Goal: Ask a question: Seek information or help from site administrators or community

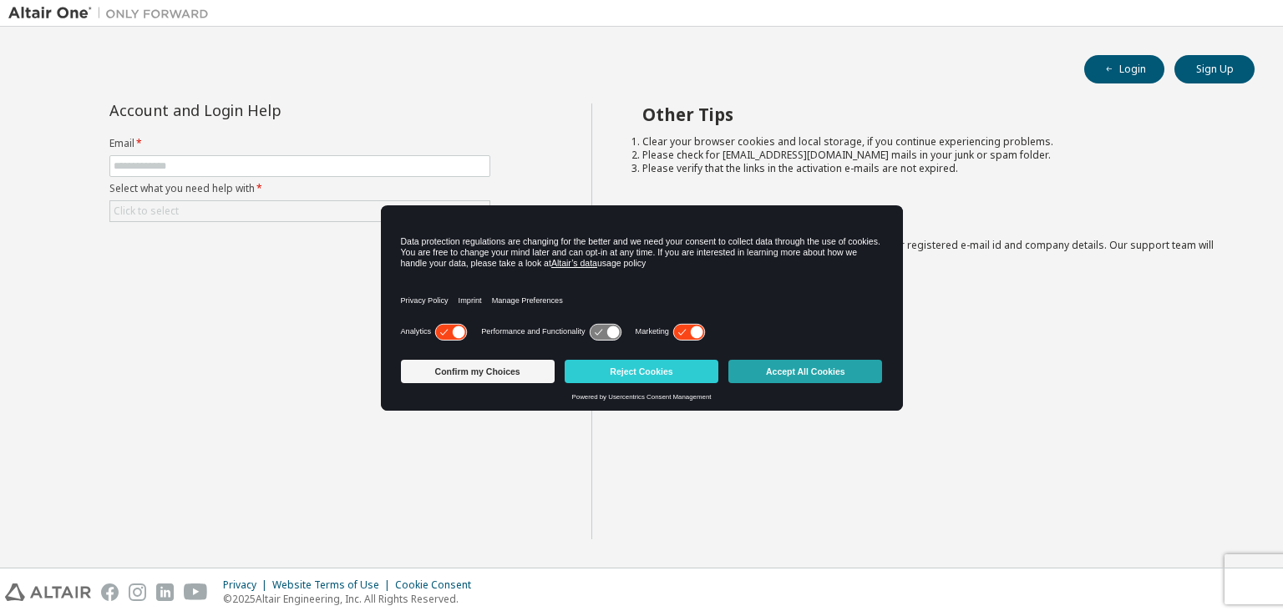
click at [774, 373] on button "Accept All Cookies" at bounding box center [805, 371] width 154 height 23
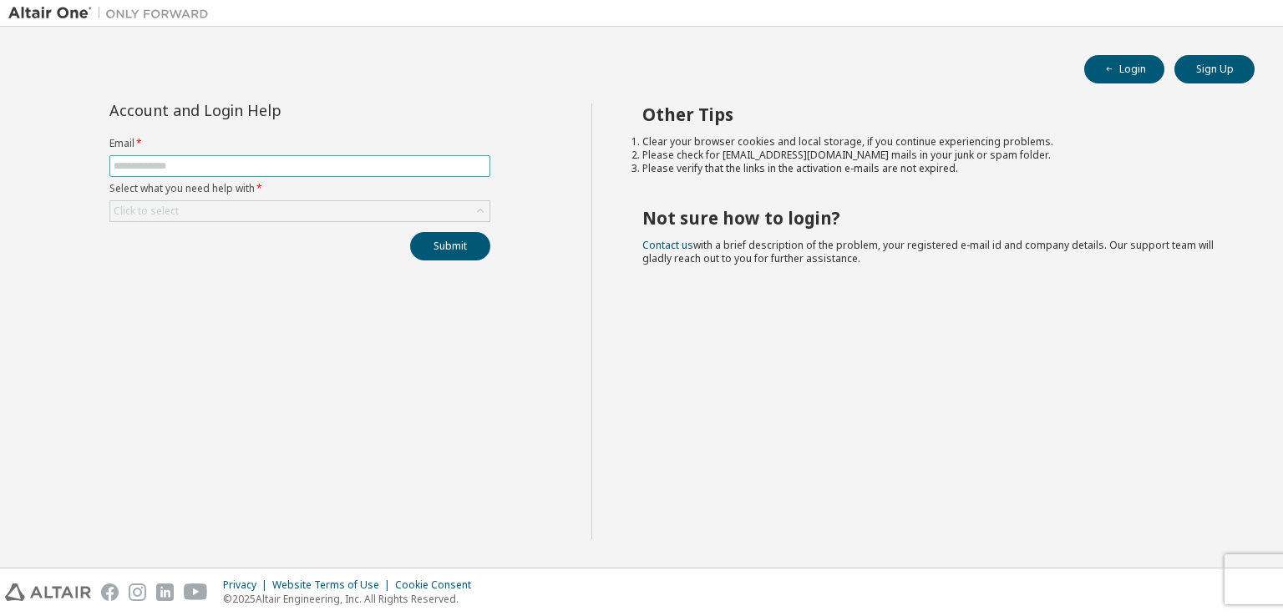
drag, startPoint x: 271, startPoint y: 160, endPoint x: 286, endPoint y: 173, distance: 20.1
click at [286, 173] on span at bounding box center [299, 166] width 381 height 22
type input "**********"
click at [286, 213] on div "Click to select" at bounding box center [299, 211] width 379 height 20
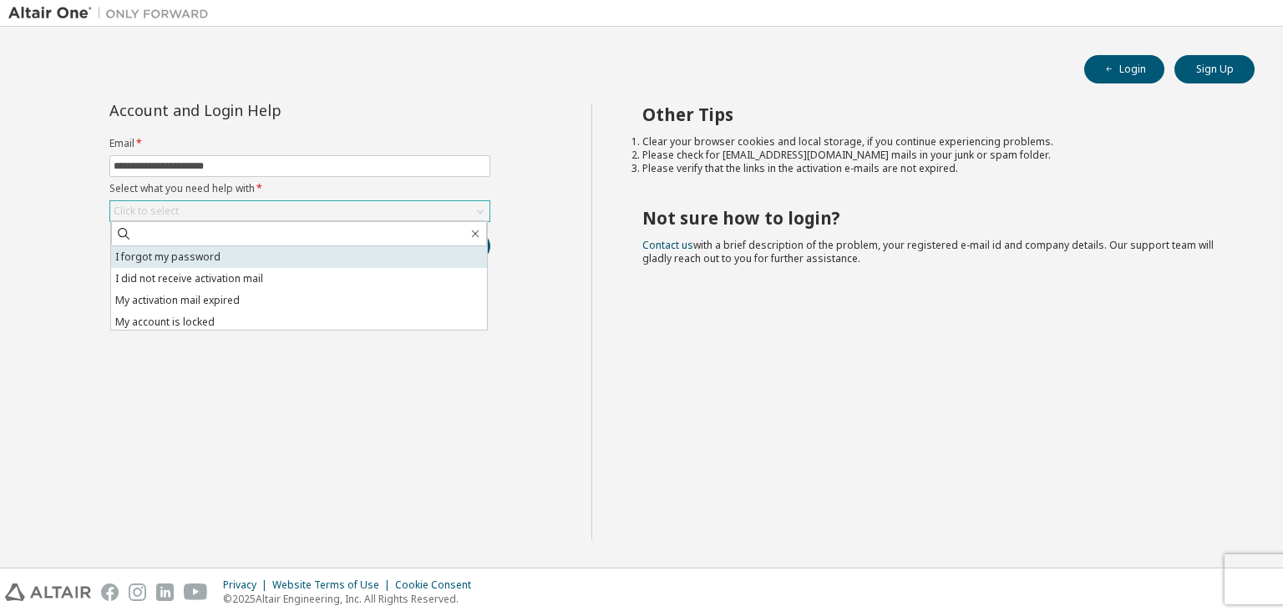
click at [268, 263] on li "I forgot my password" at bounding box center [299, 257] width 376 height 22
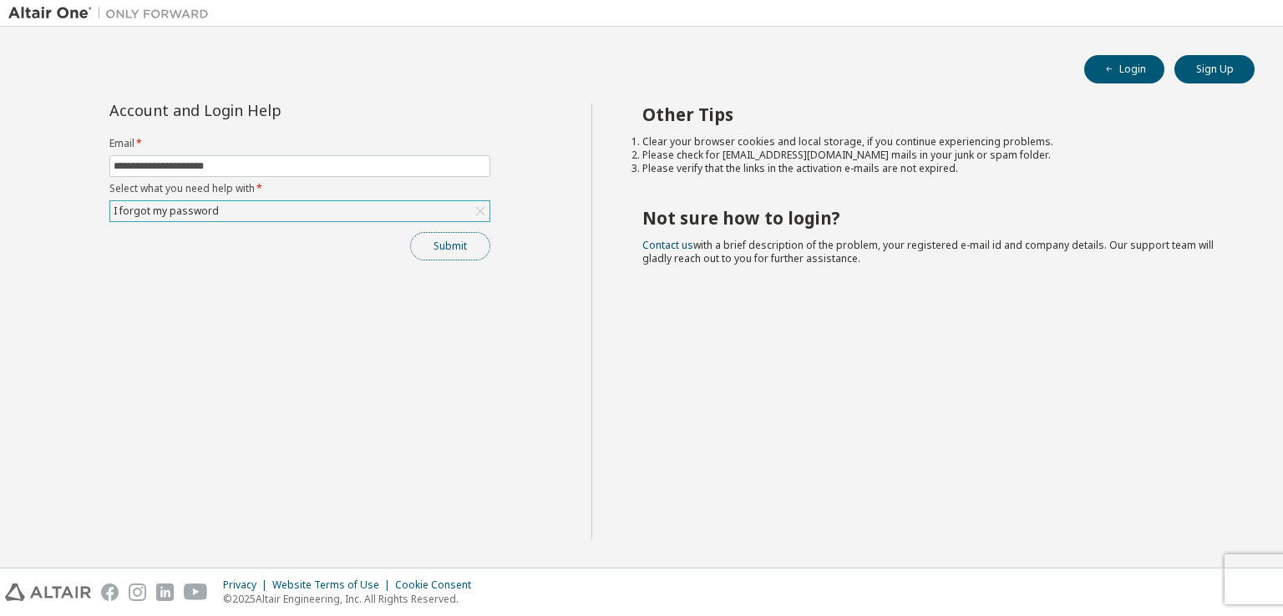
click at [423, 255] on button "Submit" at bounding box center [450, 246] width 80 height 28
